Goal: Browse casually

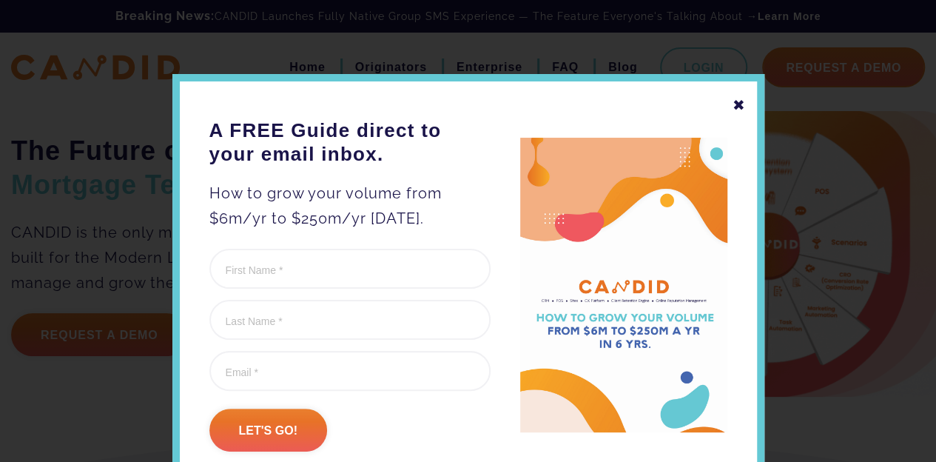
click at [732, 100] on div "✖" at bounding box center [738, 104] width 13 height 25
